Goal: Contribute content: Add original content to the website for others to see

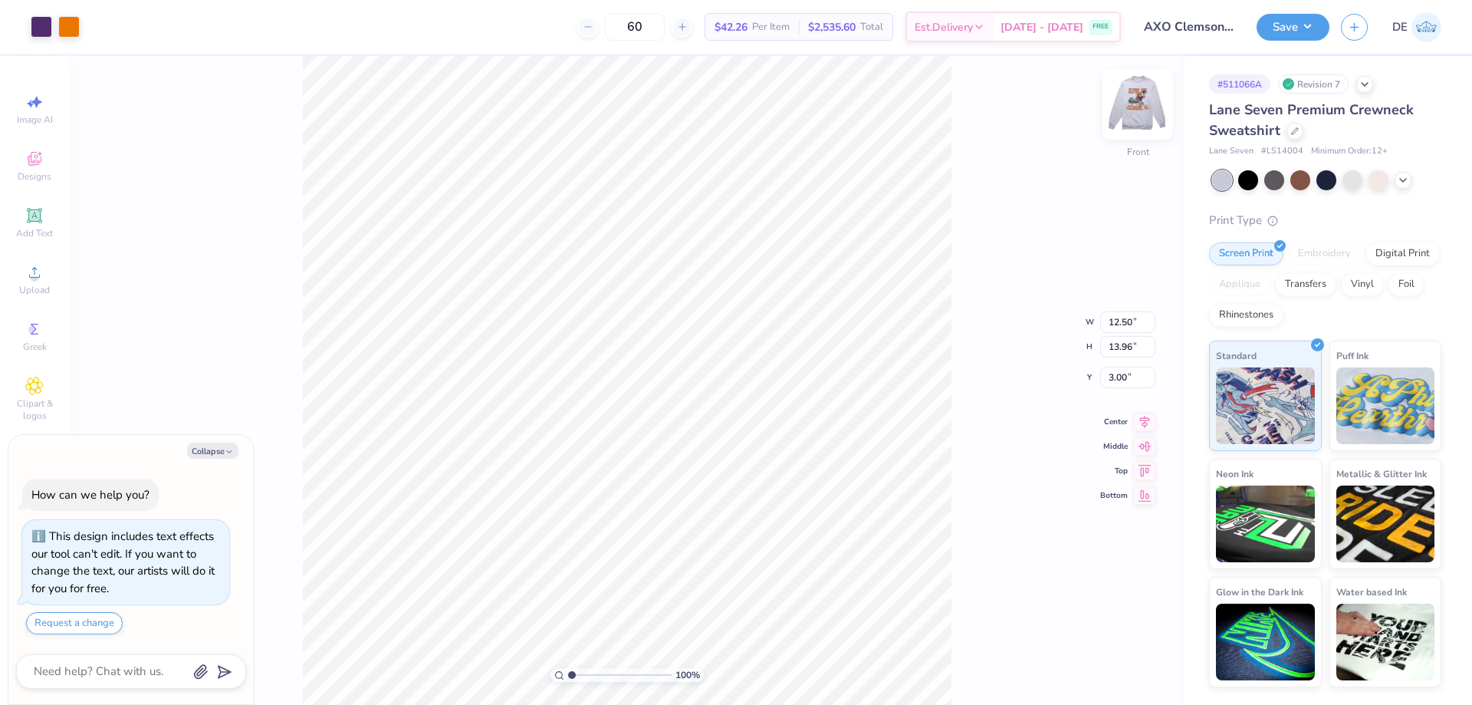
click at [1135, 117] on img at bounding box center [1137, 104] width 61 height 61
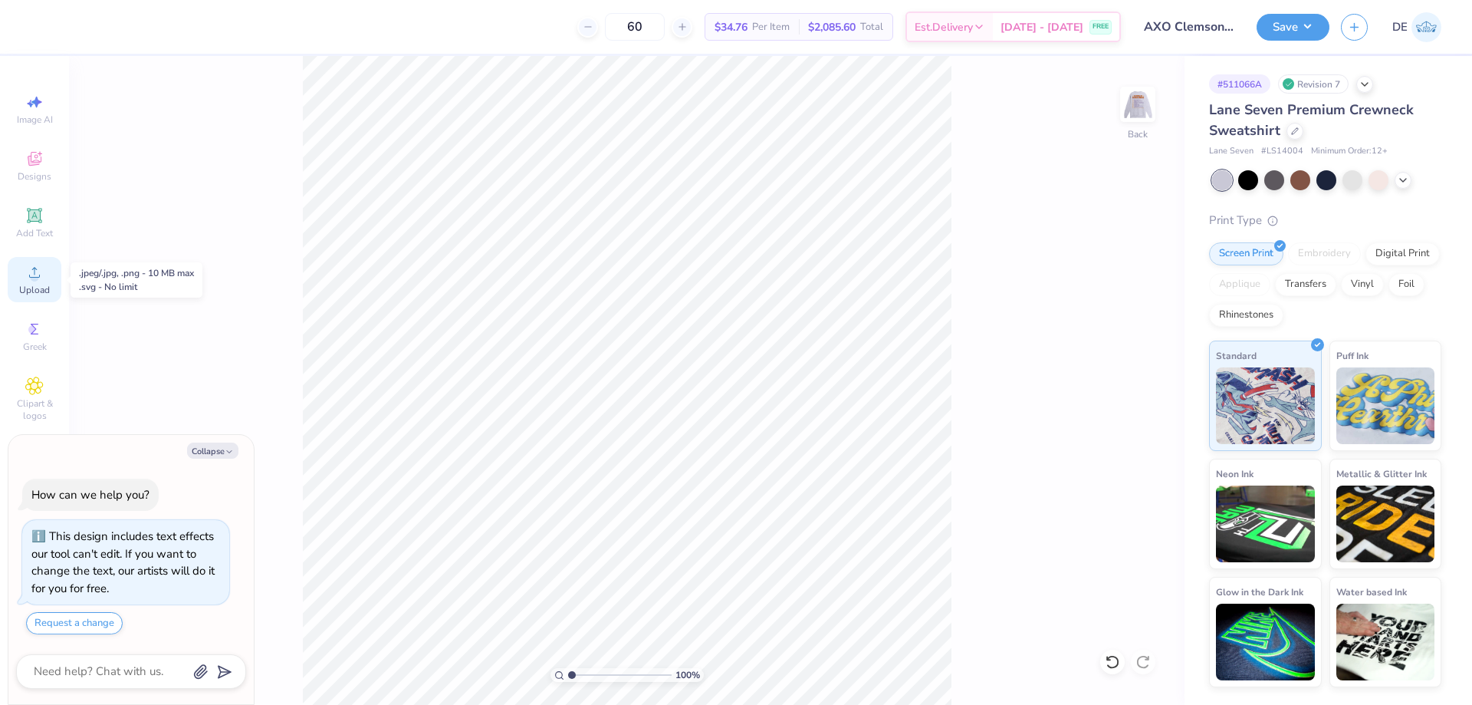
click at [44, 283] on div "Upload" at bounding box center [35, 279] width 54 height 45
click at [46, 294] on span "Upload" at bounding box center [34, 290] width 31 height 12
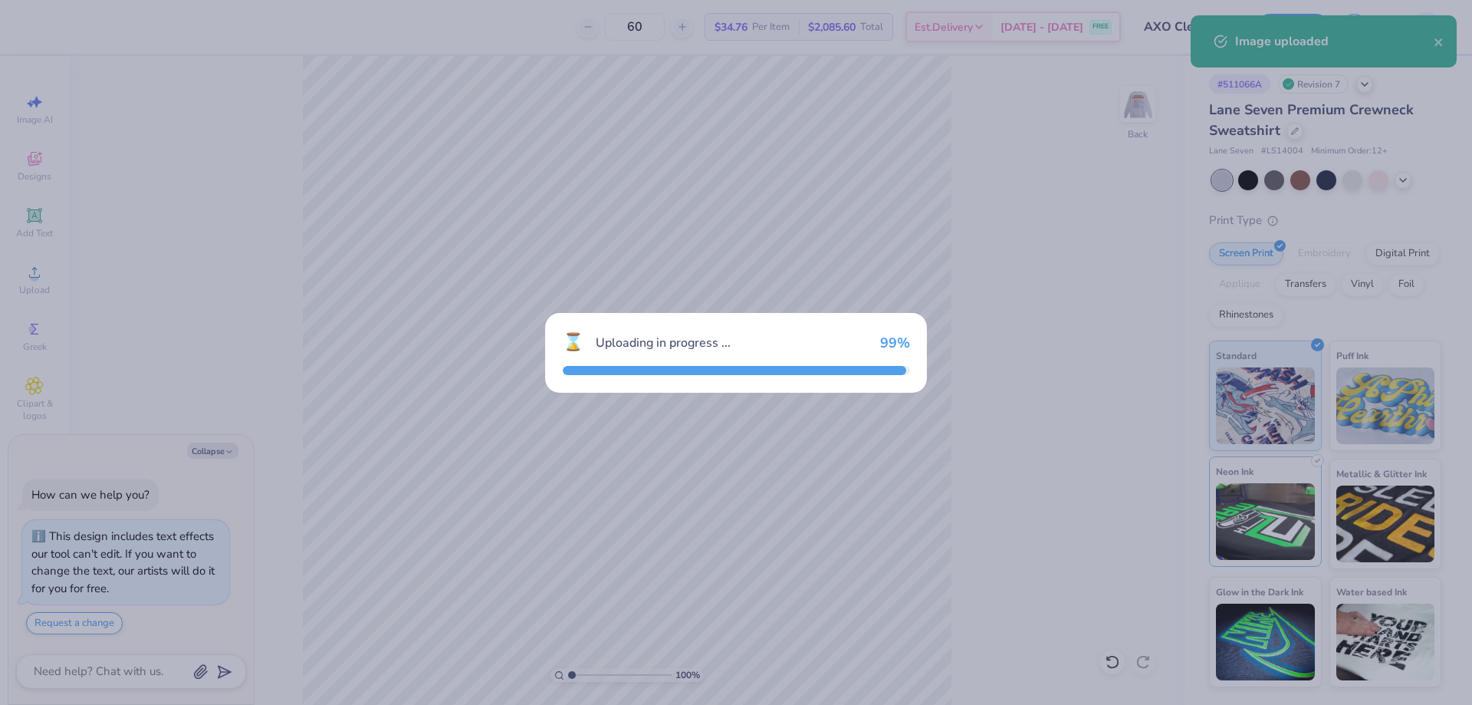
type textarea "x"
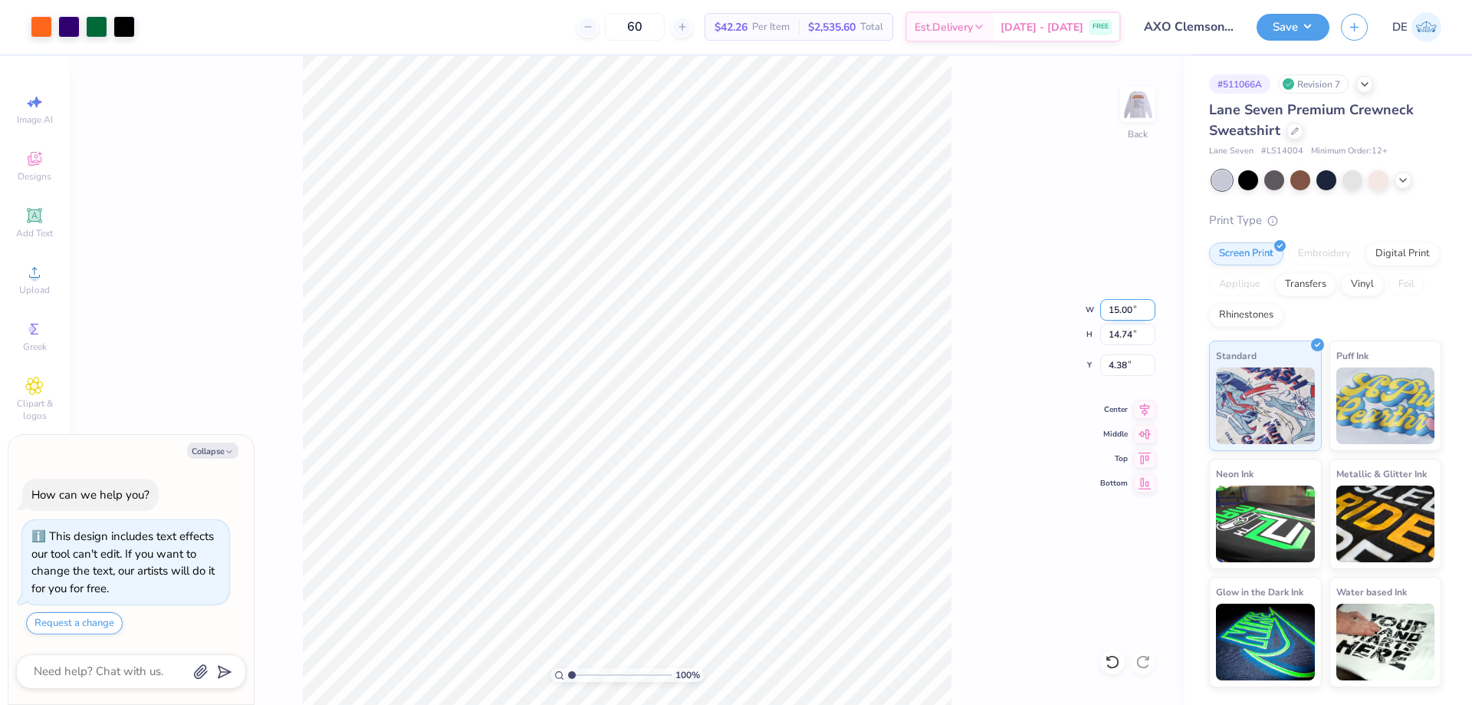
click at [1113, 301] on input "15.00" at bounding box center [1127, 309] width 55 height 21
type input "12"
click at [1119, 375] on input "4.38" at bounding box center [1127, 364] width 55 height 21
click at [1118, 372] on input "4.38" at bounding box center [1127, 364] width 55 height 21
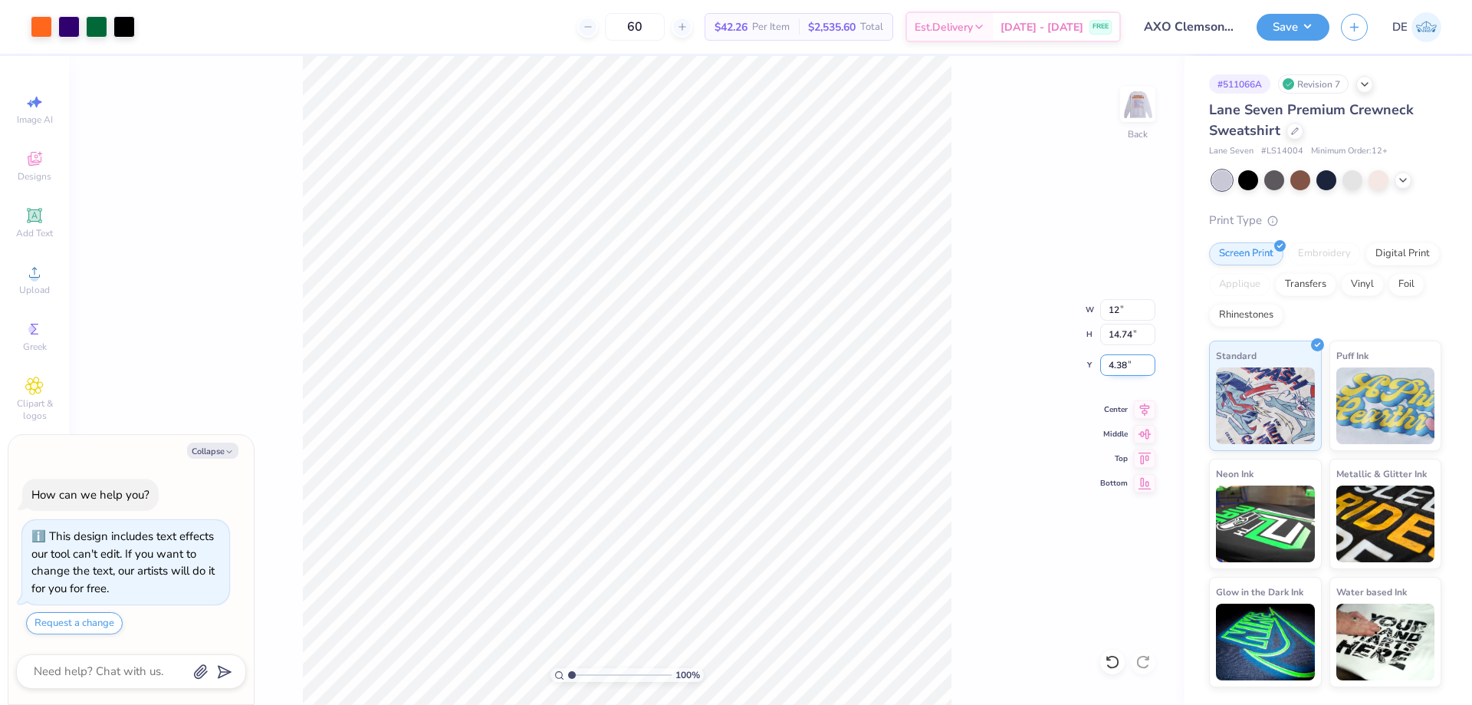
type textarea "x"
type input "12.00"
type input "11.79"
click at [1117, 370] on input "5.85" at bounding box center [1127, 364] width 55 height 21
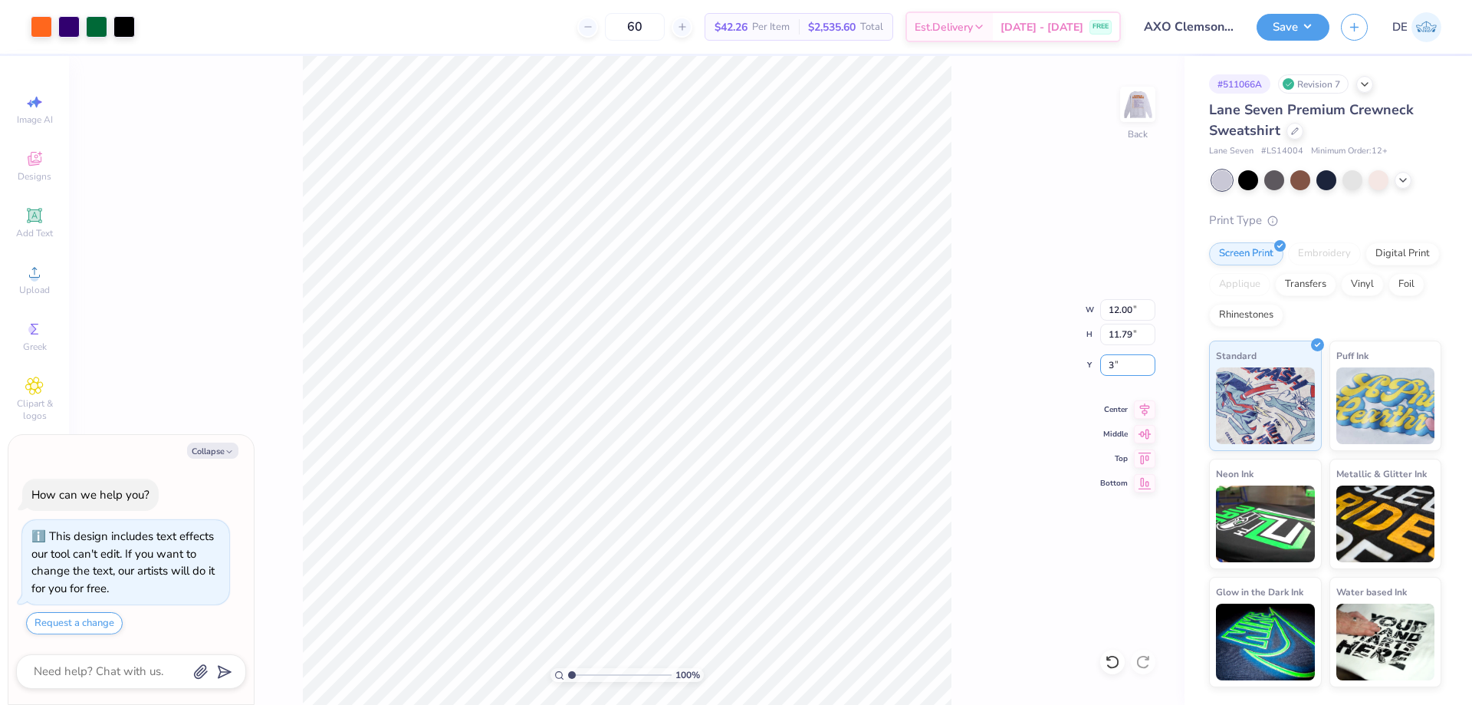
type input "3"
type textarea "x"
type input "3.00"
click at [1317, 24] on button "Save" at bounding box center [1293, 25] width 73 height 27
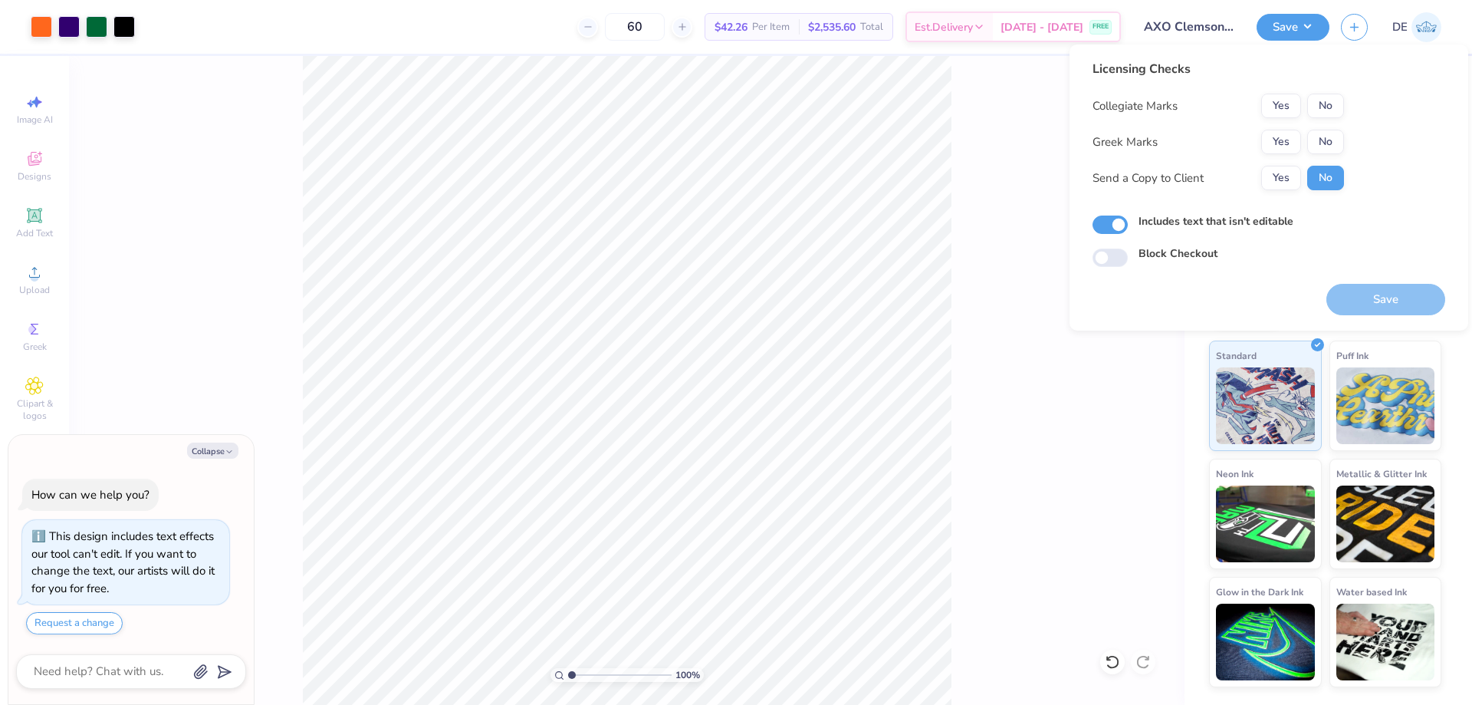
drag, startPoint x: 1280, startPoint y: 140, endPoint x: 1267, endPoint y: 122, distance: 21.9
click at [1280, 136] on button "Yes" at bounding box center [1281, 142] width 40 height 25
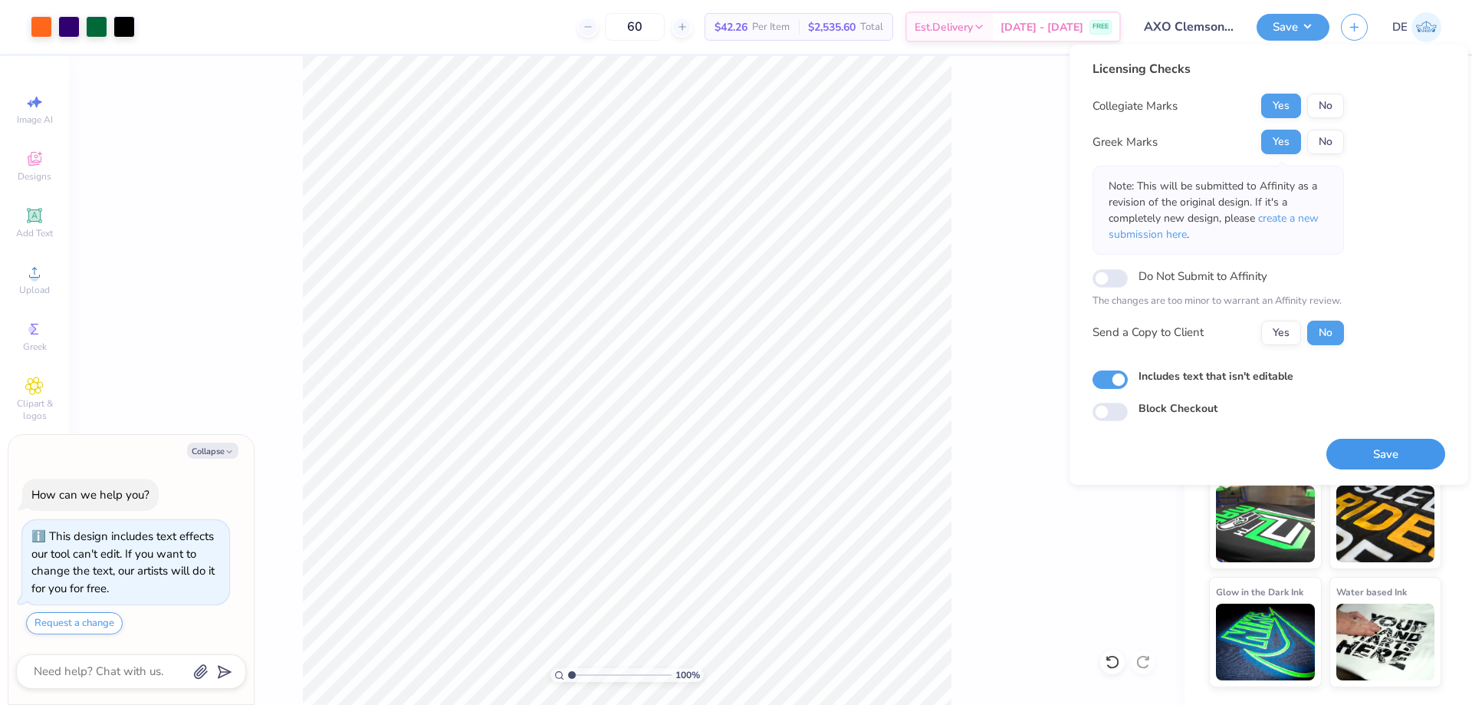
click at [1362, 449] on button "Save" at bounding box center [1385, 454] width 119 height 31
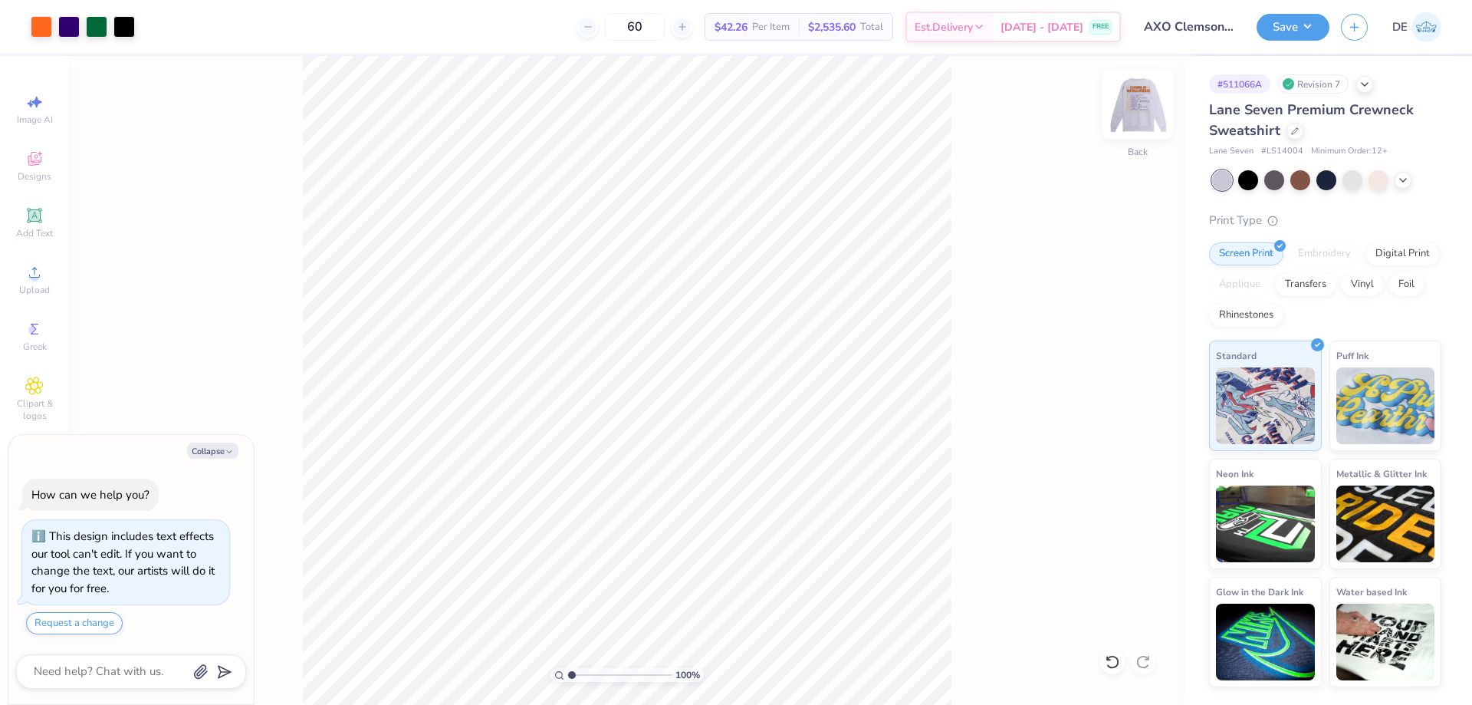
click at [1152, 107] on img at bounding box center [1137, 104] width 61 height 61
type textarea "x"
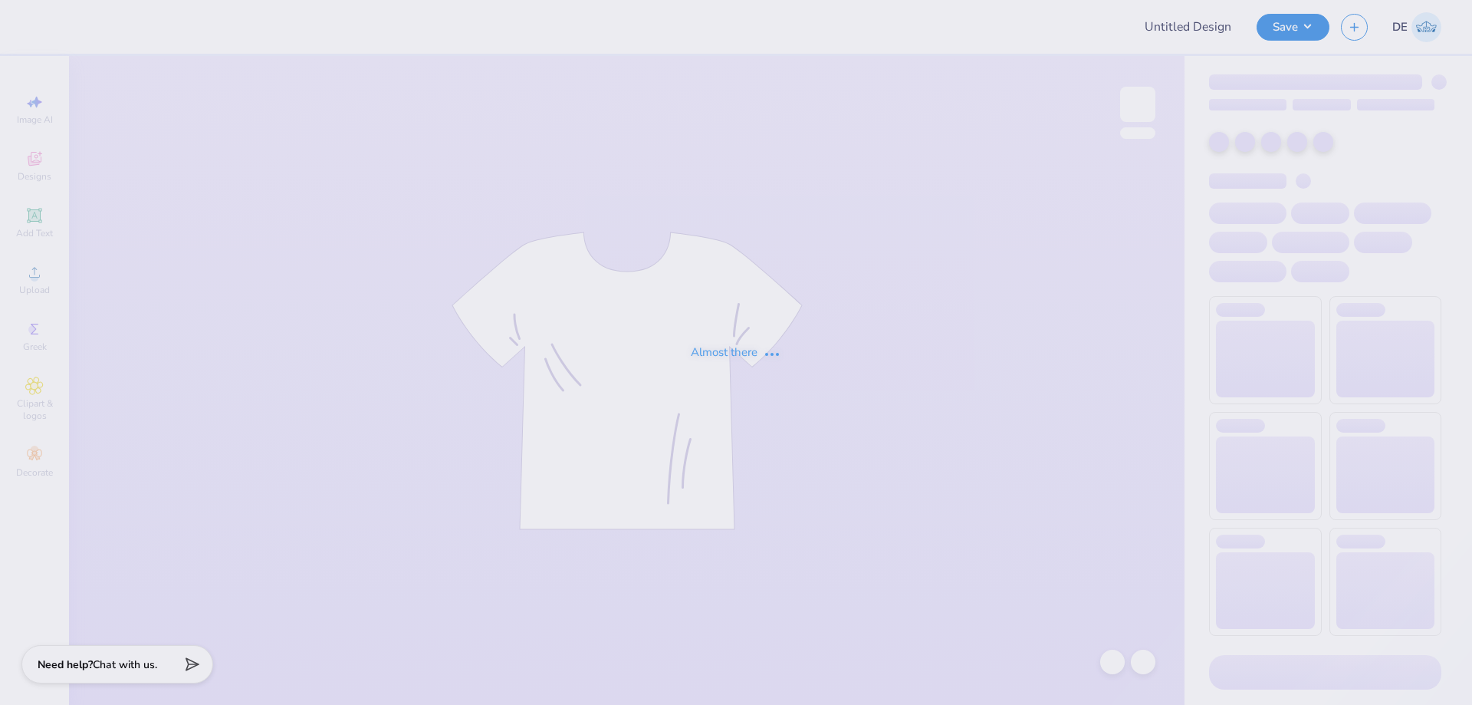
type input "WIM 1"
